Goal: Register for event/course

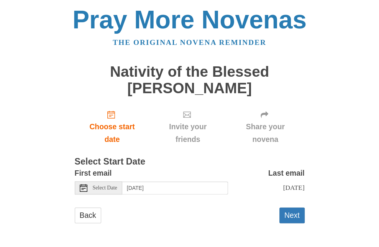
click at [82, 187] on icon at bounding box center [84, 188] width 8 height 8
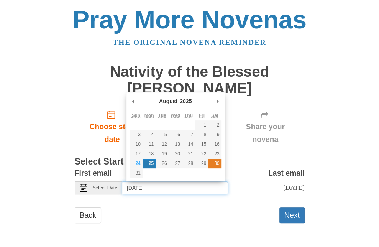
type input "[DATE]"
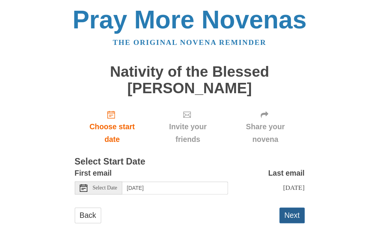
click at [298, 223] on button "Next" at bounding box center [291, 215] width 25 height 16
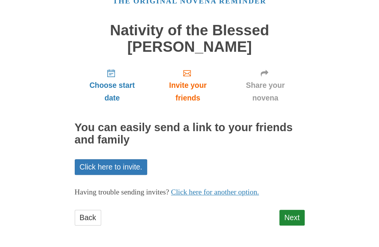
scroll to position [42, 0]
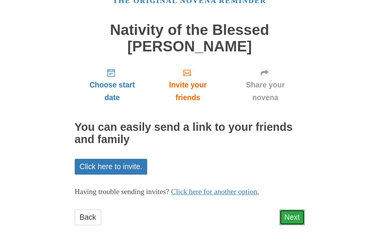
click at [291, 214] on link "Next" at bounding box center [291, 217] width 25 height 16
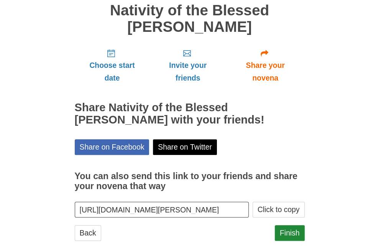
scroll to position [77, 0]
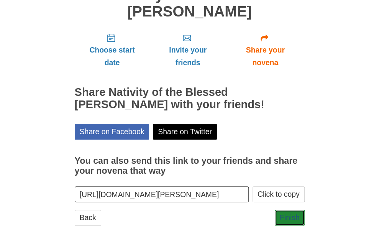
click at [291, 214] on link "Finish" at bounding box center [290, 218] width 30 height 16
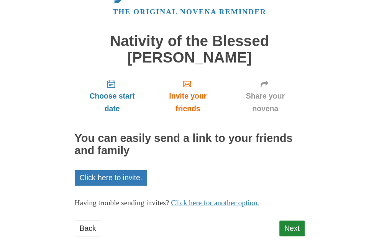
scroll to position [42, 0]
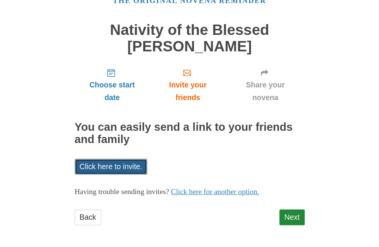
click at [109, 163] on link "Click here to invite." at bounding box center [111, 167] width 73 height 16
